Goal: Information Seeking & Learning: Learn about a topic

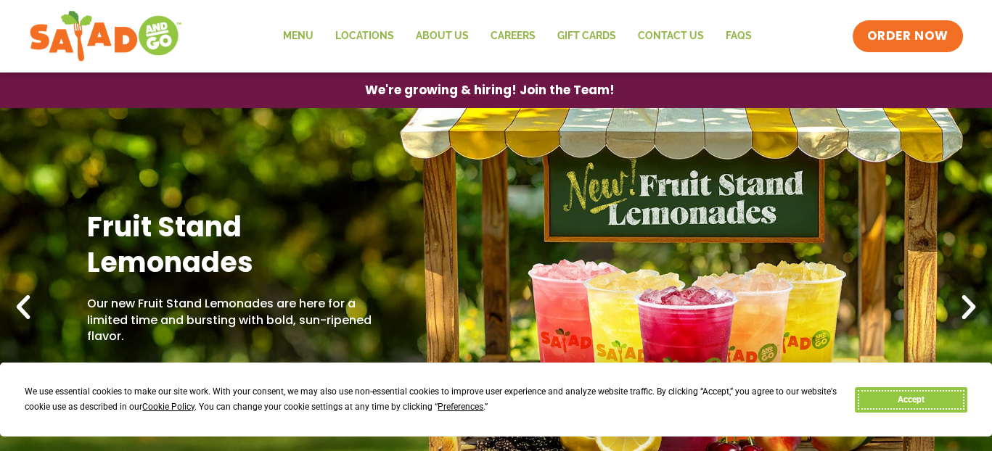
click at [931, 399] on button "Accept" at bounding box center [911, 400] width 112 height 25
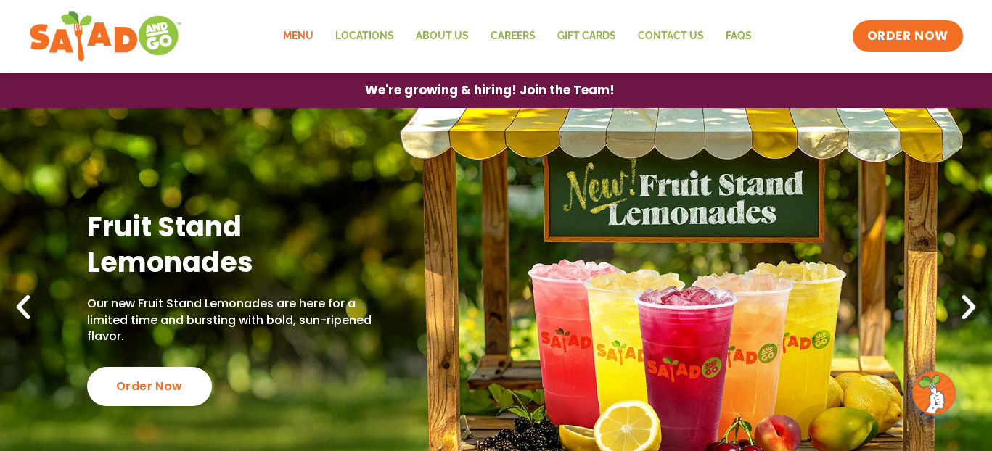
click at [308, 28] on link "Menu" at bounding box center [298, 36] width 52 height 33
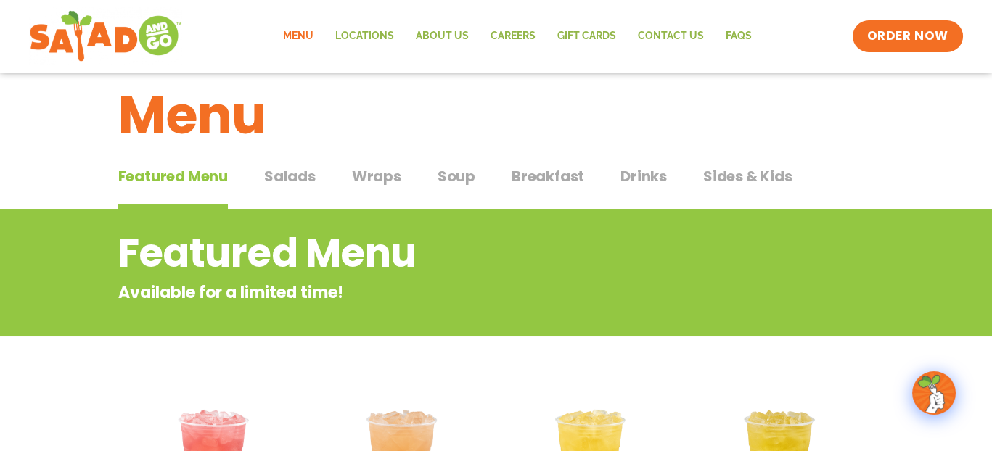
scroll to position [28, 0]
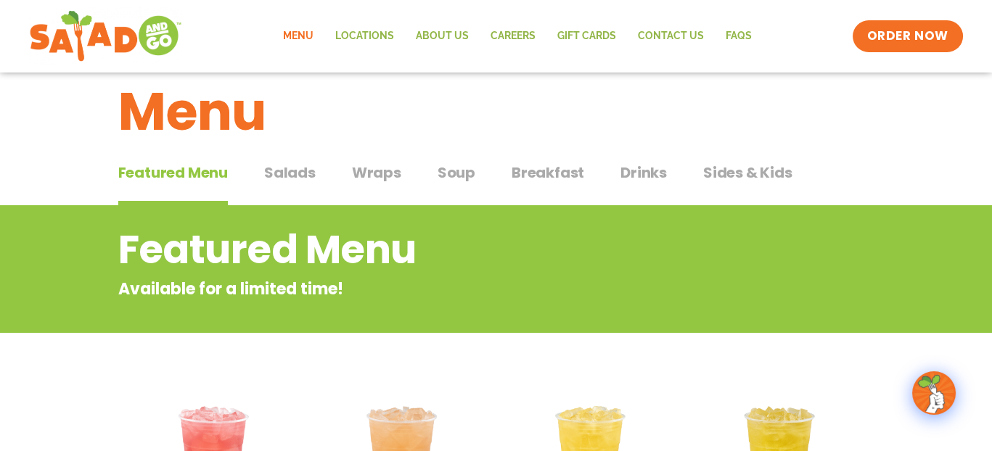
click at [379, 170] on span "Wraps" at bounding box center [376, 173] width 49 height 22
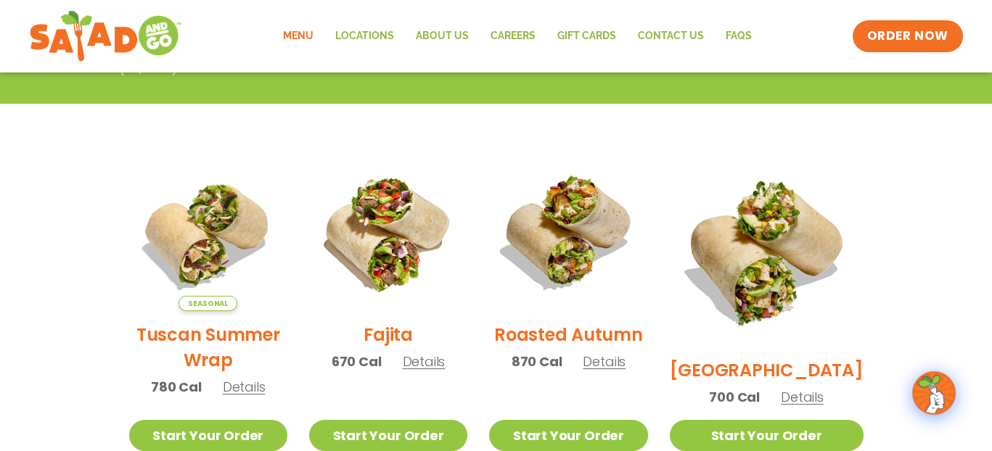
scroll to position [311, 0]
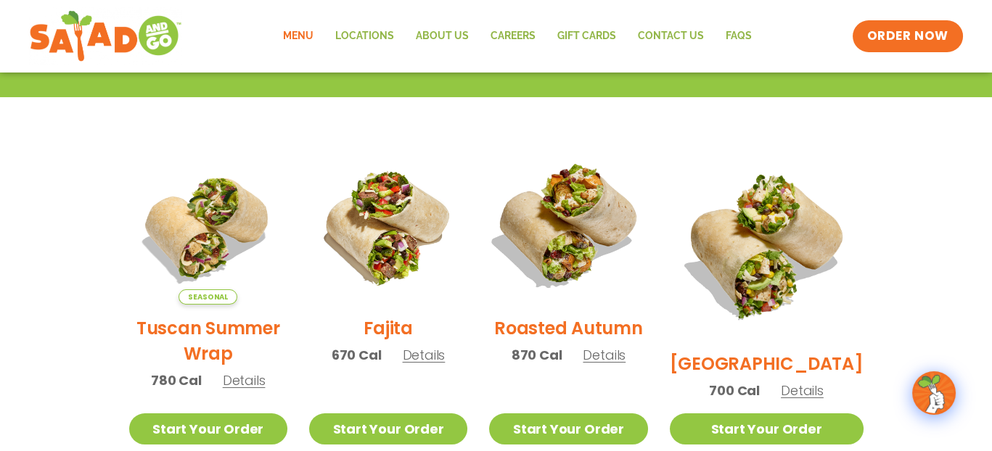
click at [605, 240] on img at bounding box center [568, 226] width 186 height 186
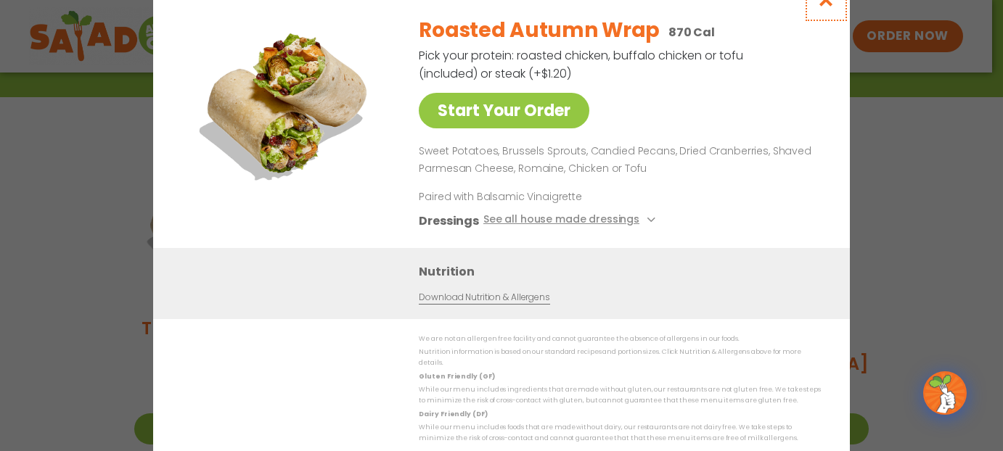
click at [824, 7] on icon "Close modal" at bounding box center [826, -1] width 18 height 15
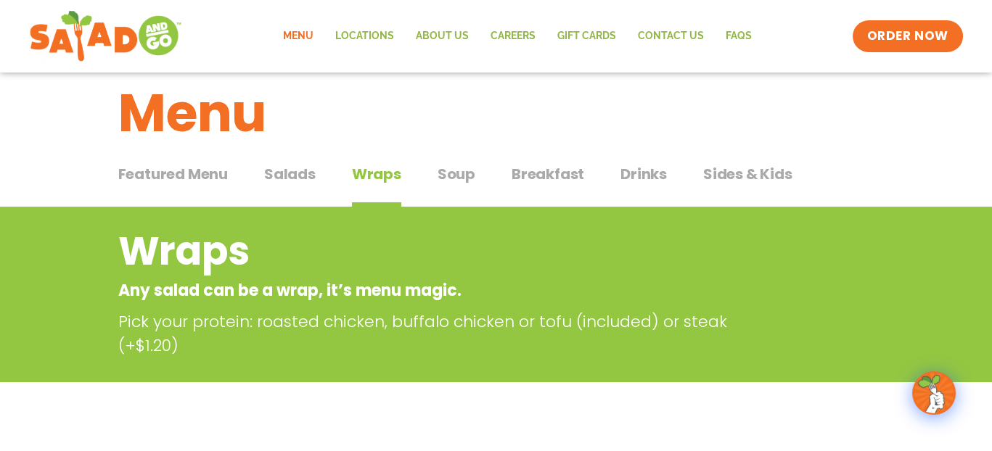
scroll to position [22, 0]
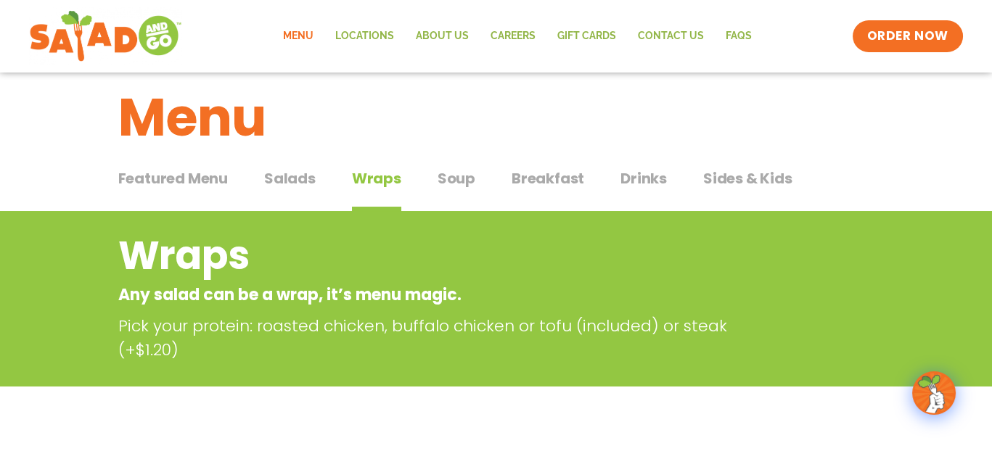
click at [727, 178] on span "Sides & Kids" at bounding box center [747, 179] width 89 height 22
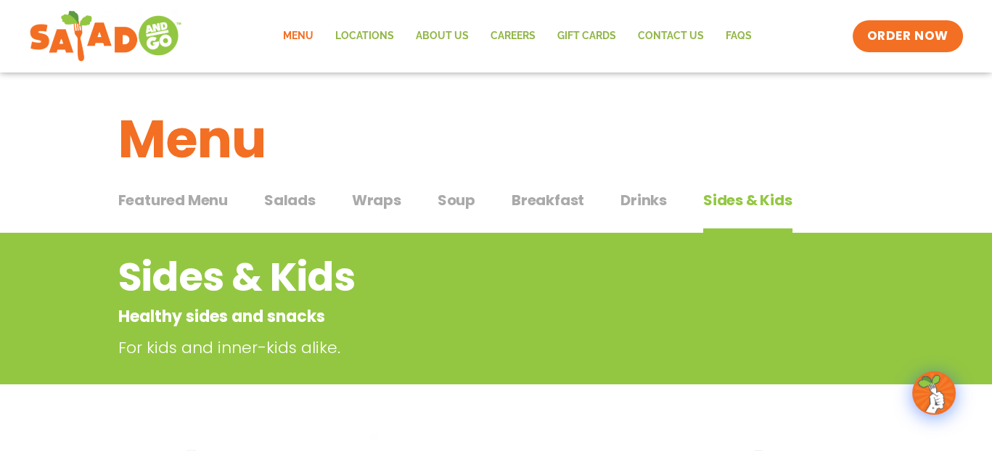
click at [637, 197] on span "Drinks" at bounding box center [644, 200] width 46 height 22
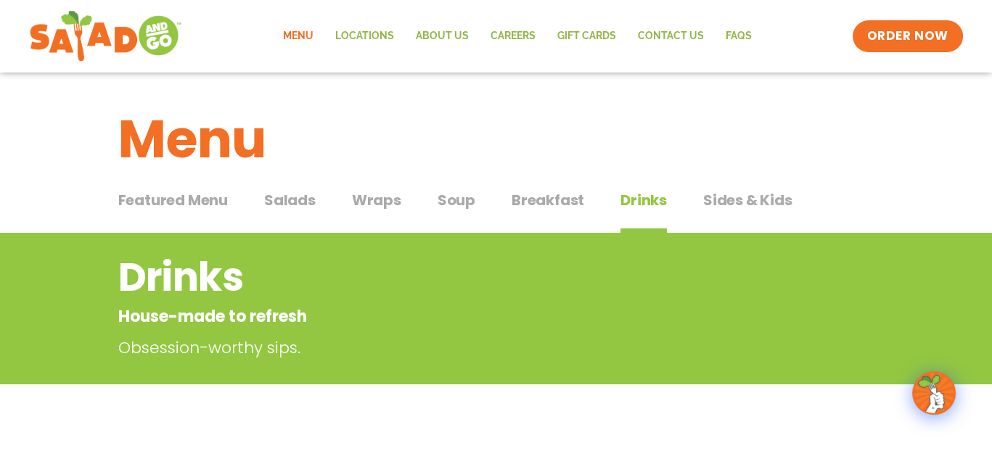
click at [450, 197] on span "Soup" at bounding box center [457, 200] width 38 height 22
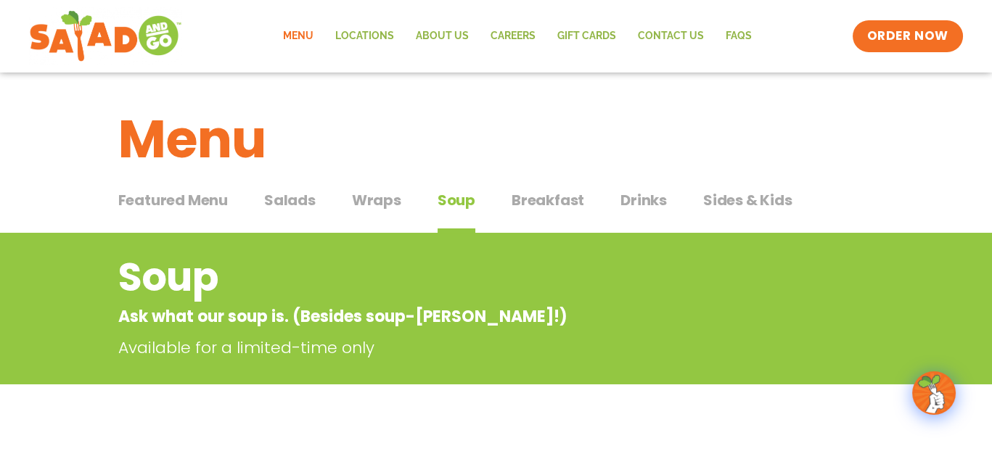
click at [298, 196] on span "Salads" at bounding box center [290, 200] width 52 height 22
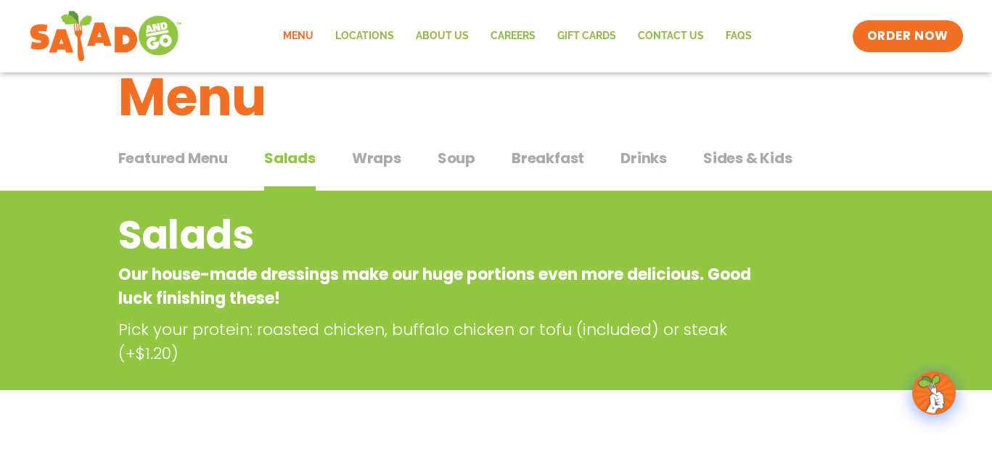
scroll to position [36, 0]
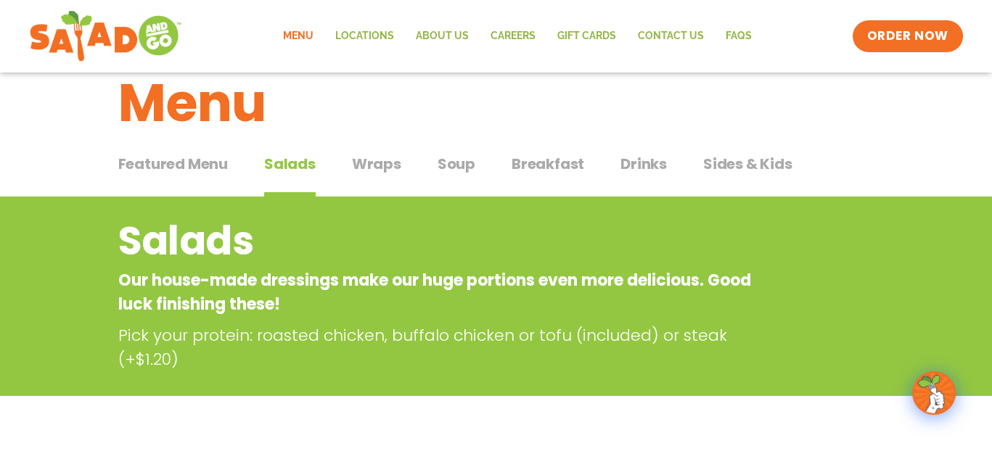
click at [152, 164] on span "Featured Menu" at bounding box center [173, 164] width 110 height 22
